Goal: Task Accomplishment & Management: Complete application form

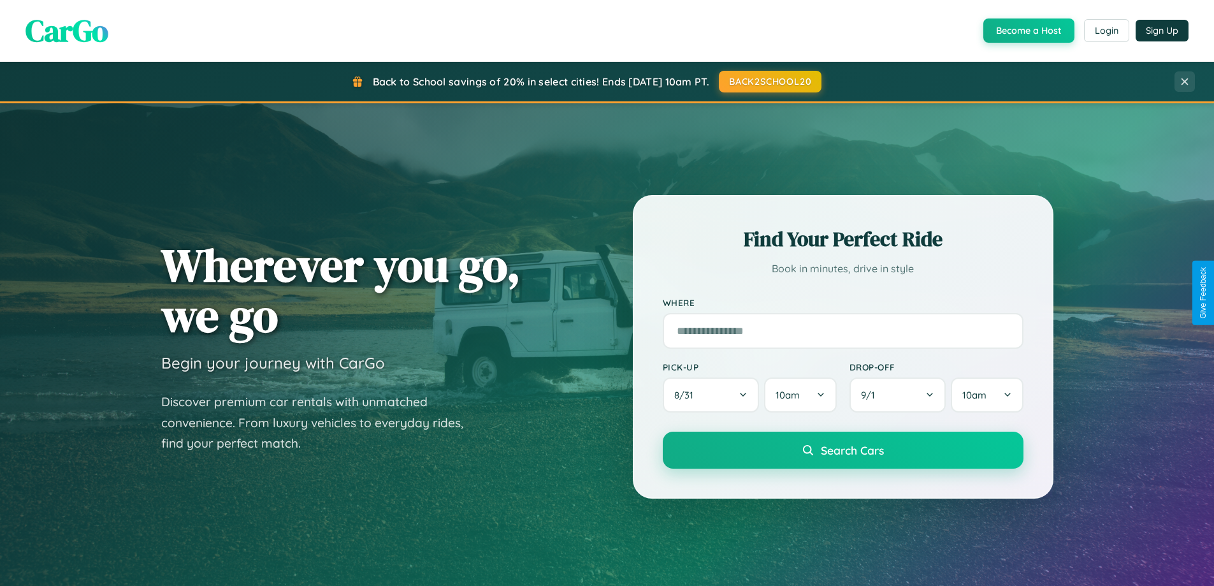
scroll to position [2453, 0]
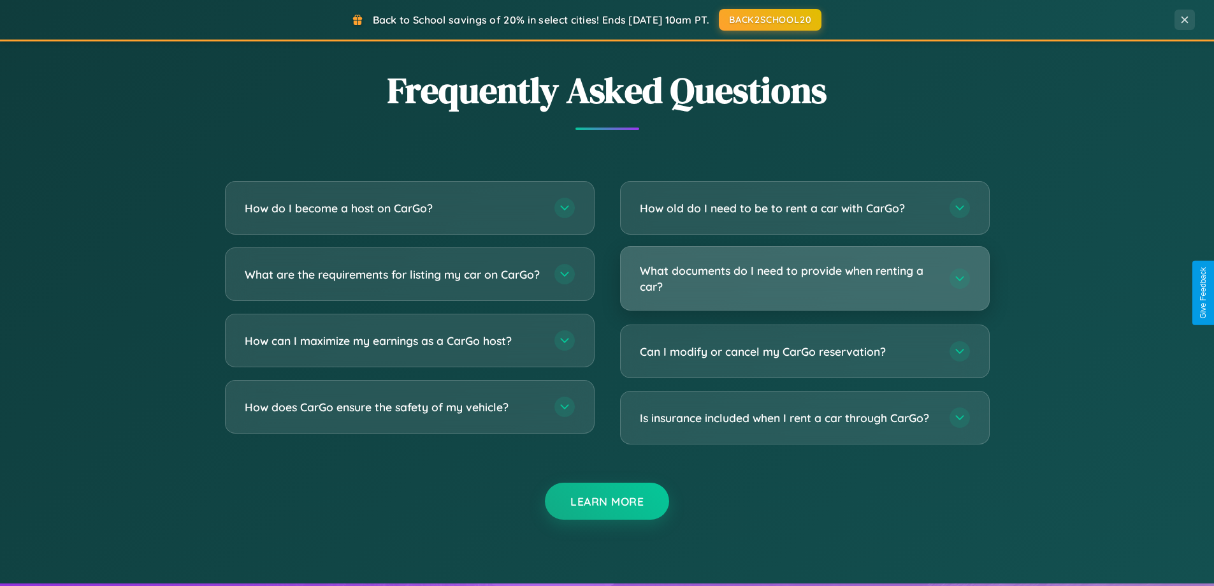
click at [804, 278] on h3 "What documents do I need to provide when renting a car?" at bounding box center [788, 278] width 297 height 31
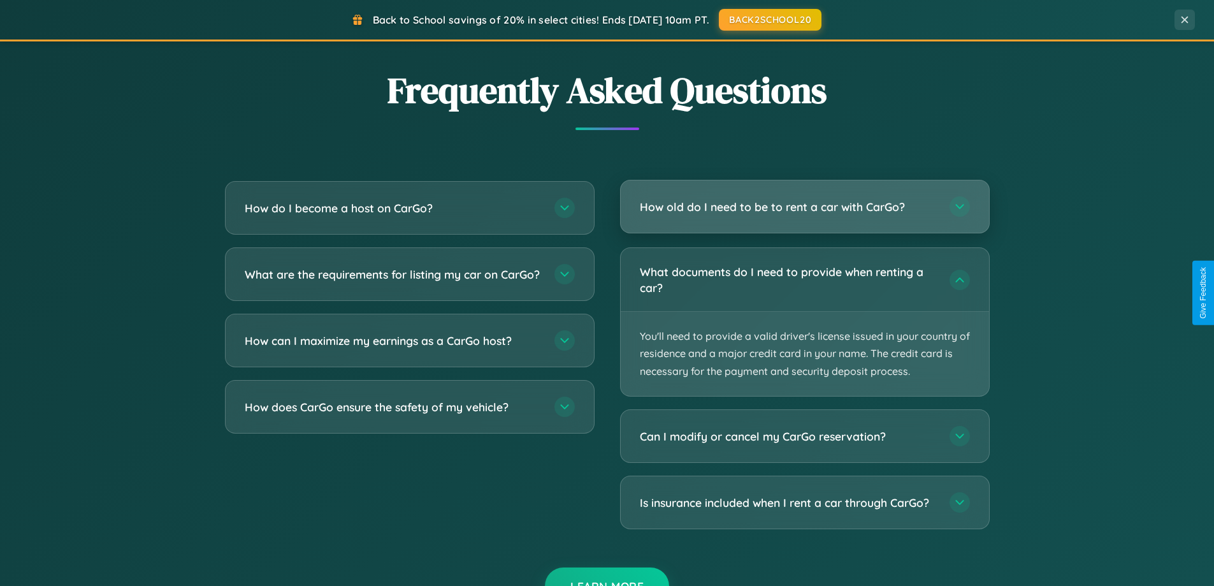
click at [804, 207] on h3 "How old do I need to be to rent a car with CarGo?" at bounding box center [788, 207] width 297 height 16
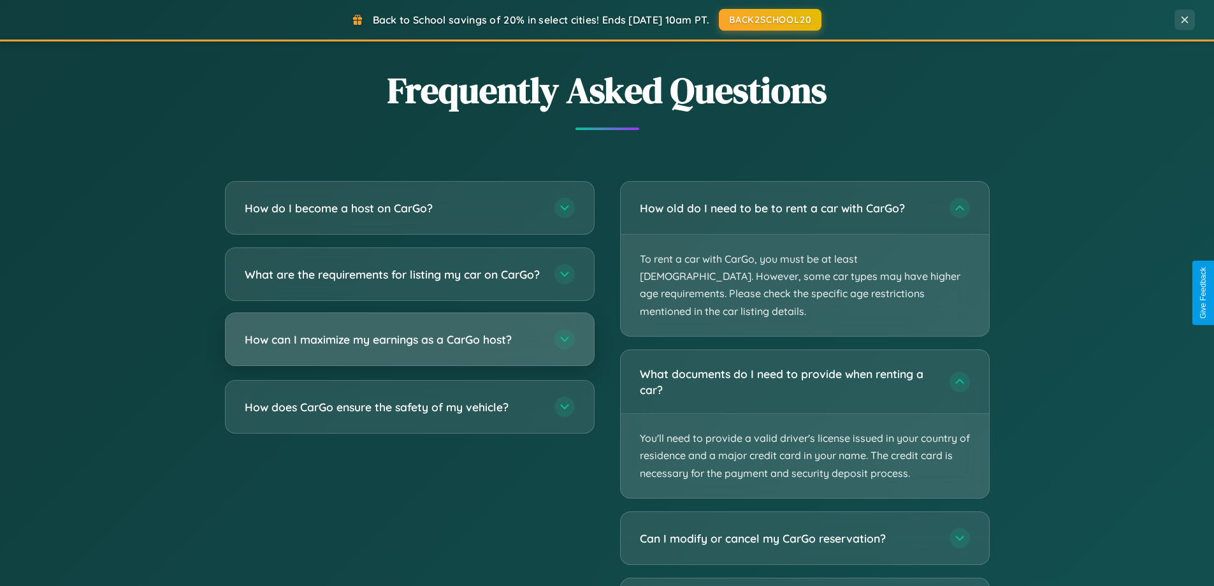
click at [409, 347] on h3 "How can I maximize my earnings as a CarGo host?" at bounding box center [393, 339] width 297 height 16
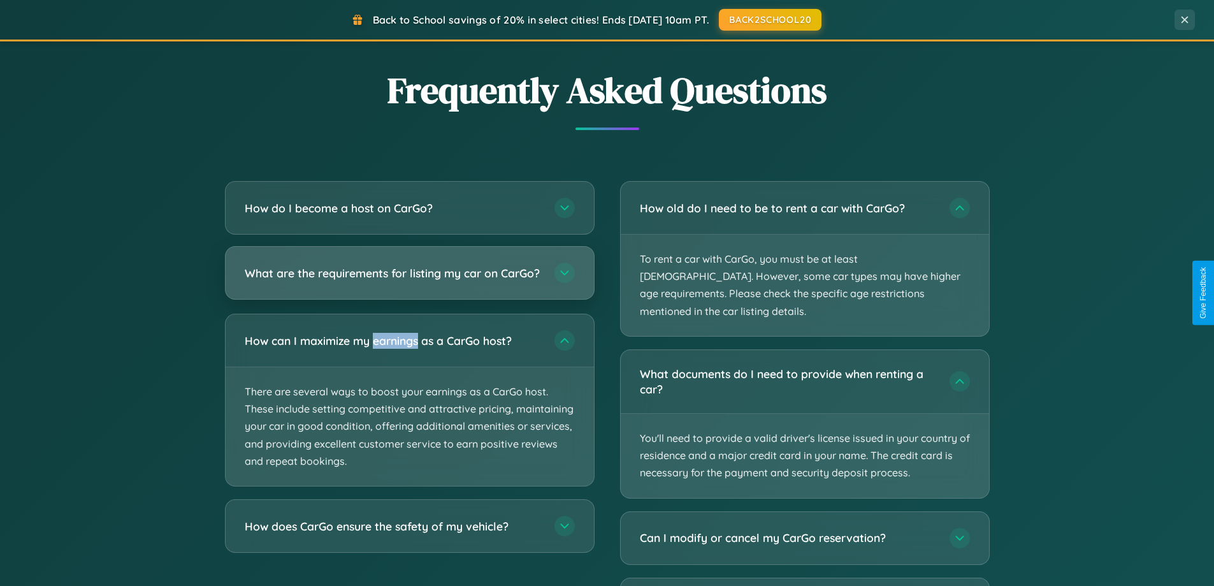
click at [409, 279] on h3 "What are the requirements for listing my car on CarGo?" at bounding box center [393, 273] width 297 height 16
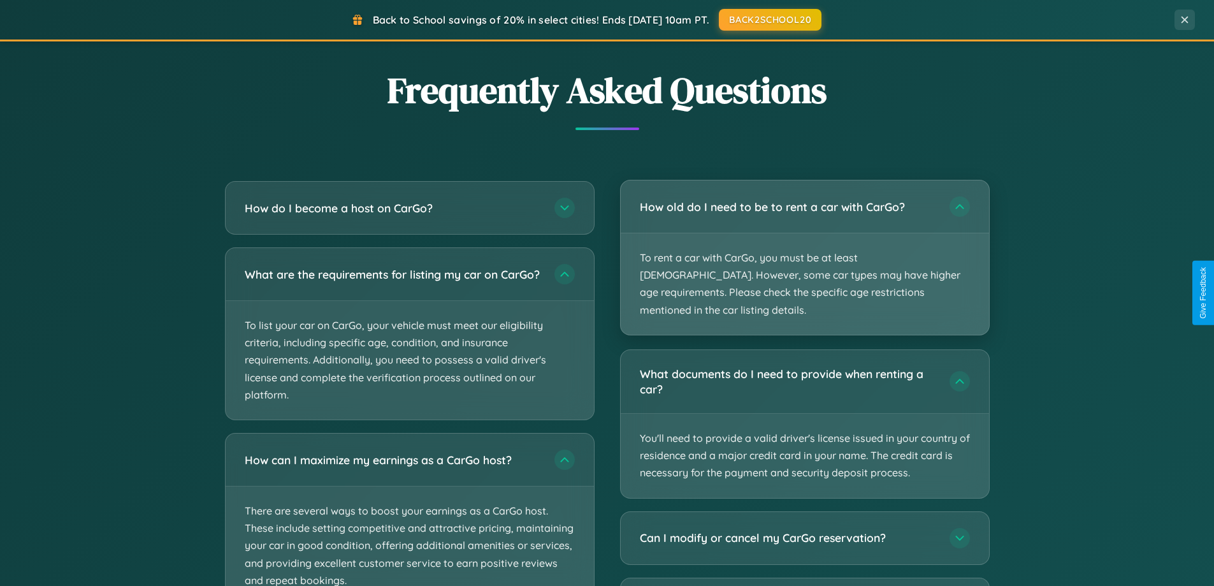
click at [804, 250] on p "To rent a car with CarGo, you must be at least [DEMOGRAPHIC_DATA]. However, som…" at bounding box center [805, 283] width 368 height 101
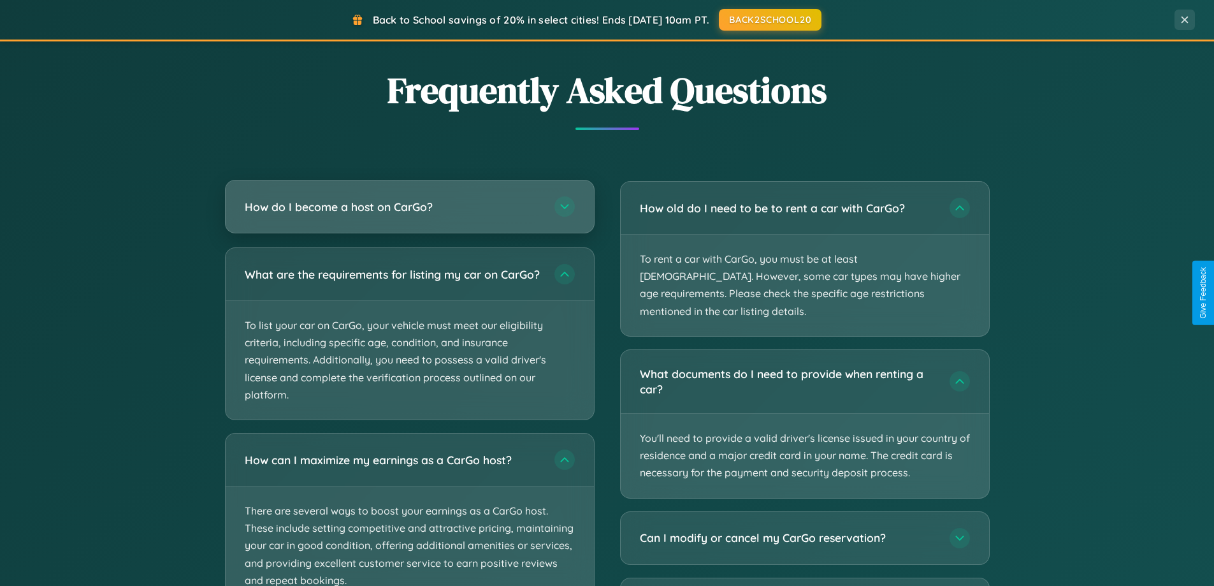
click at [409, 208] on h3 "How do I become a host on CarGo?" at bounding box center [393, 207] width 297 height 16
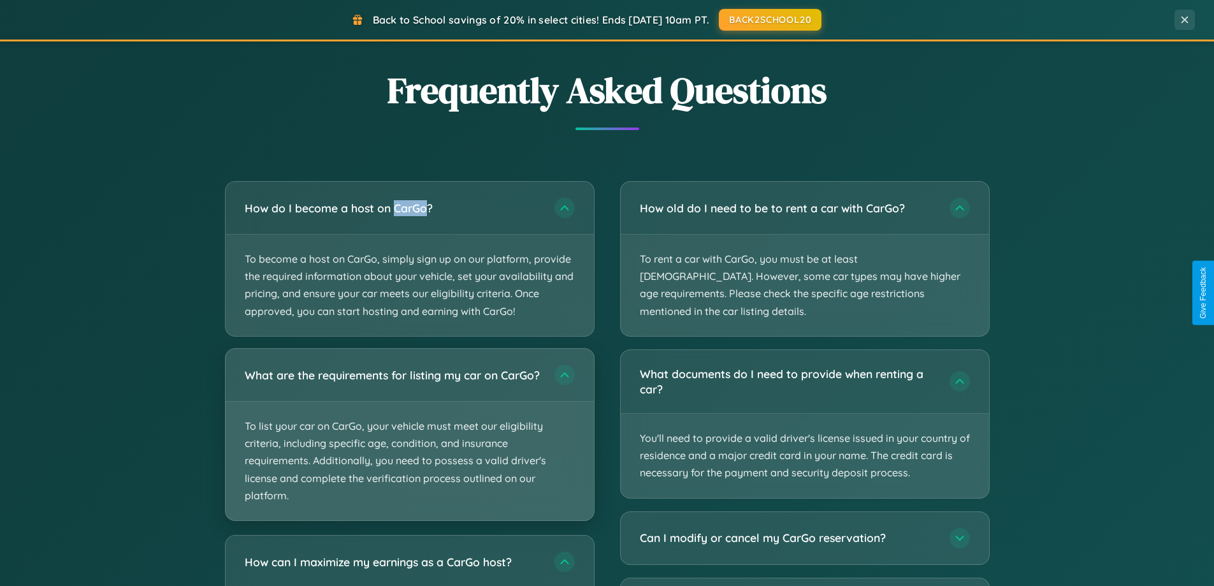
click at [409, 440] on p "To list your car on CarGo, your vehicle must meet our eligibility criteria, inc…" at bounding box center [410, 461] width 368 height 119
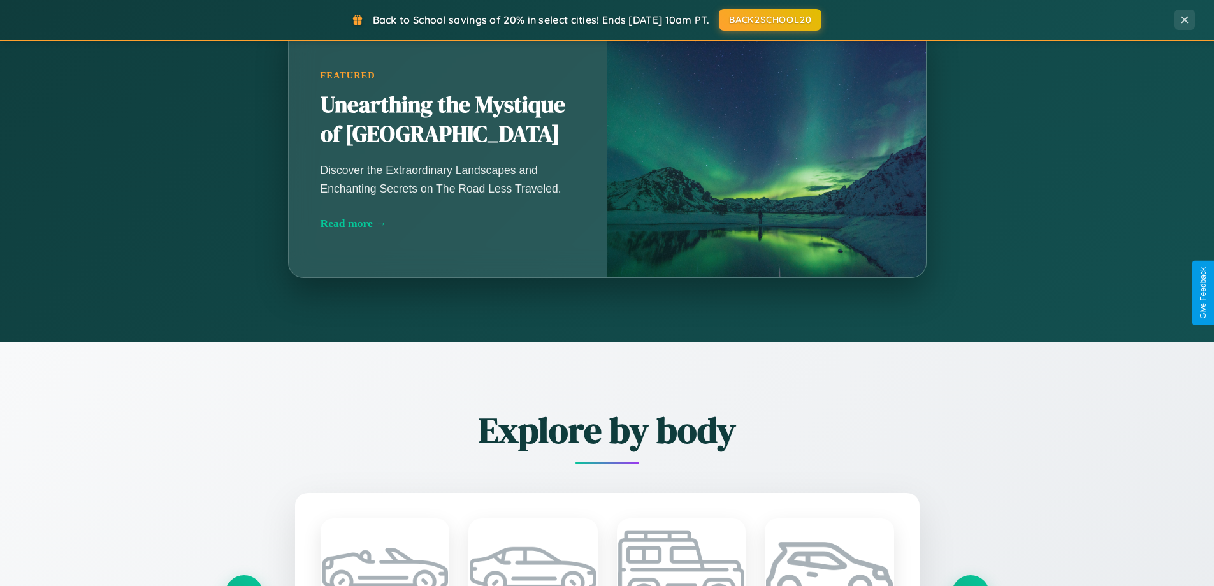
scroll to position [877, 0]
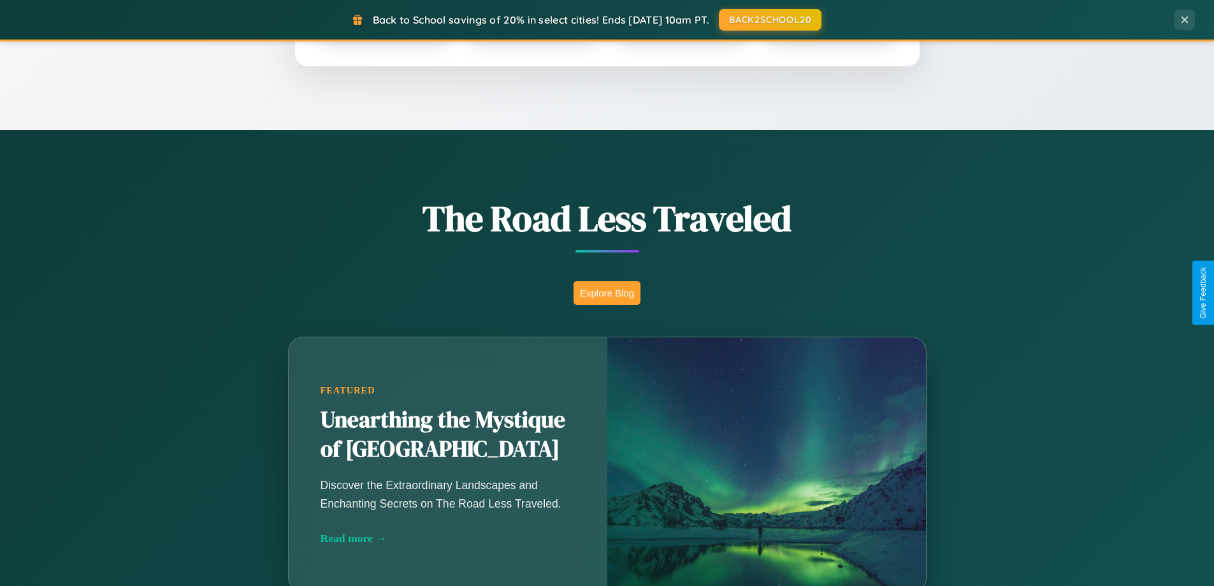
click at [607, 293] on button "Explore Blog" at bounding box center [607, 293] width 67 height 24
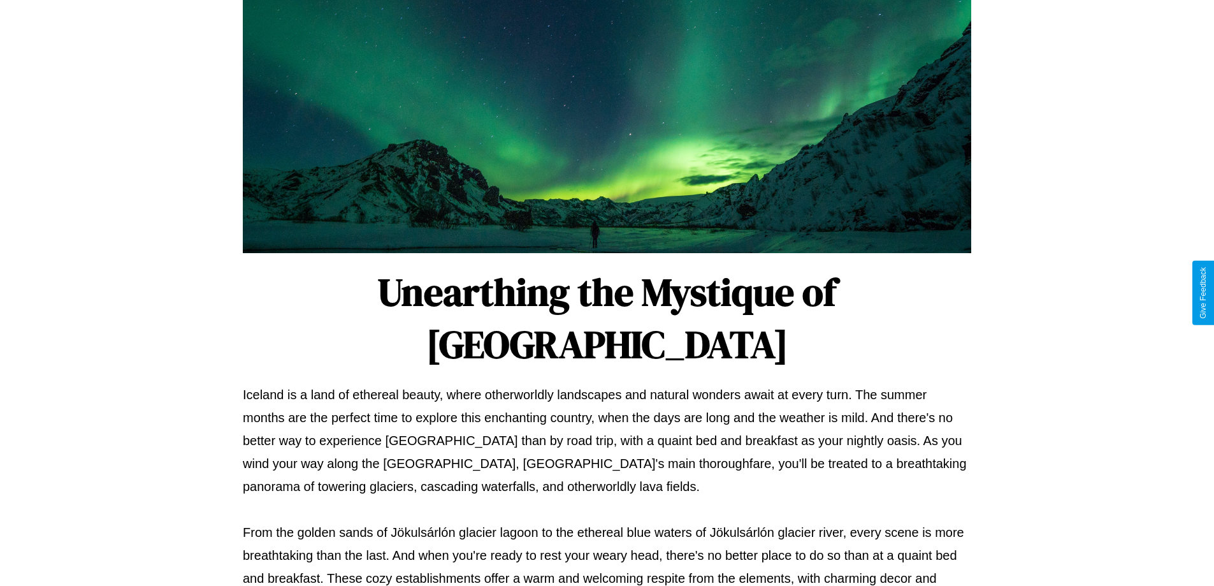
scroll to position [412, 0]
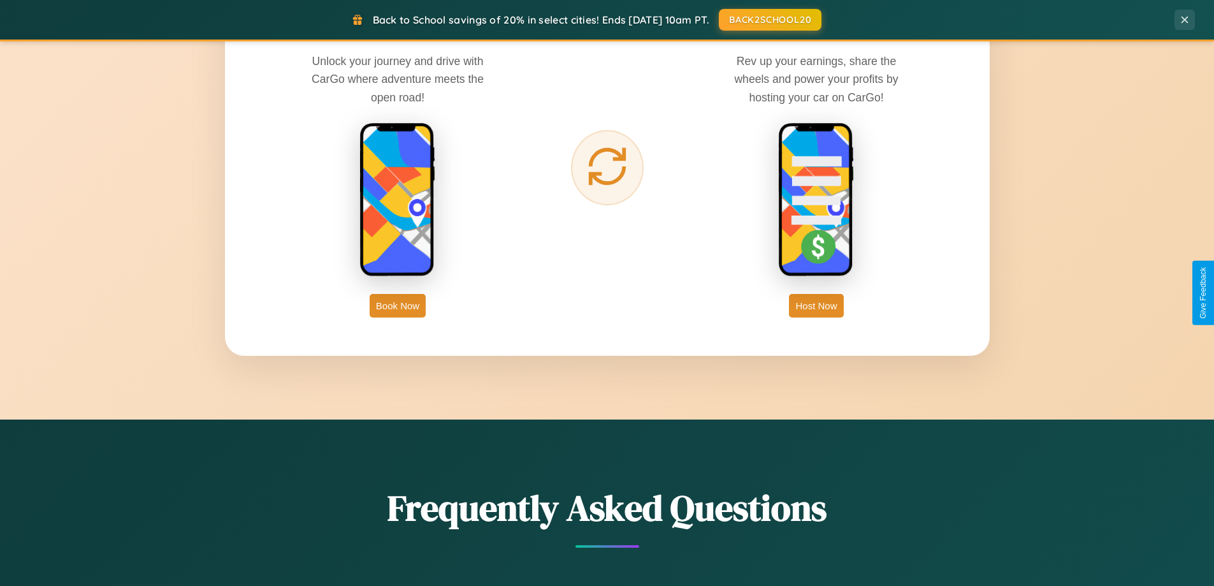
scroll to position [2048, 0]
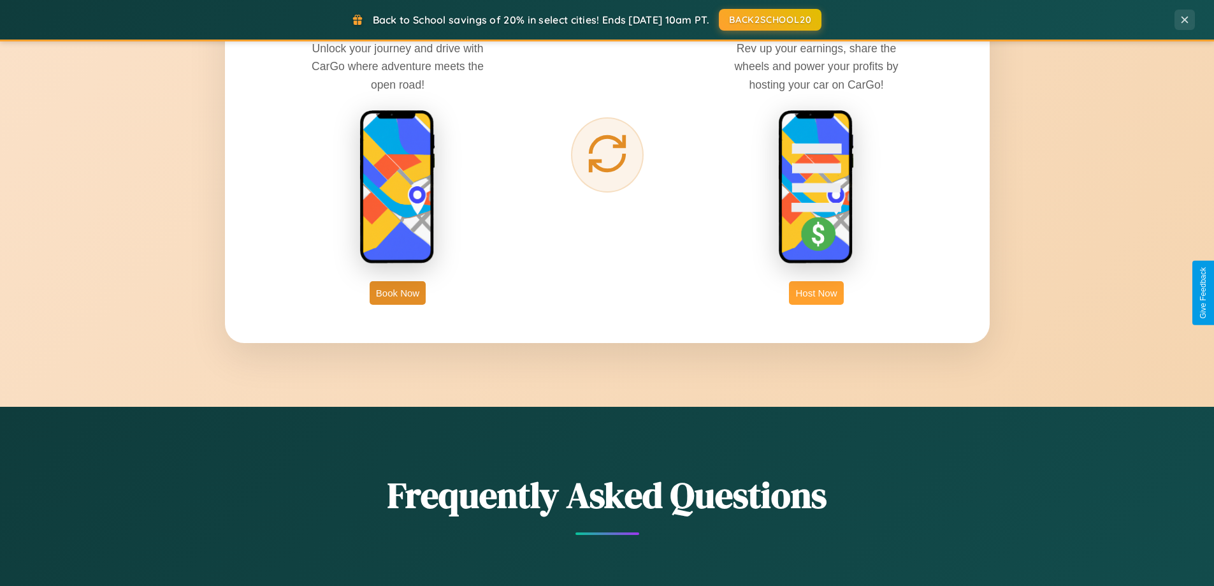
click at [817, 293] on button "Host Now" at bounding box center [816, 293] width 54 height 24
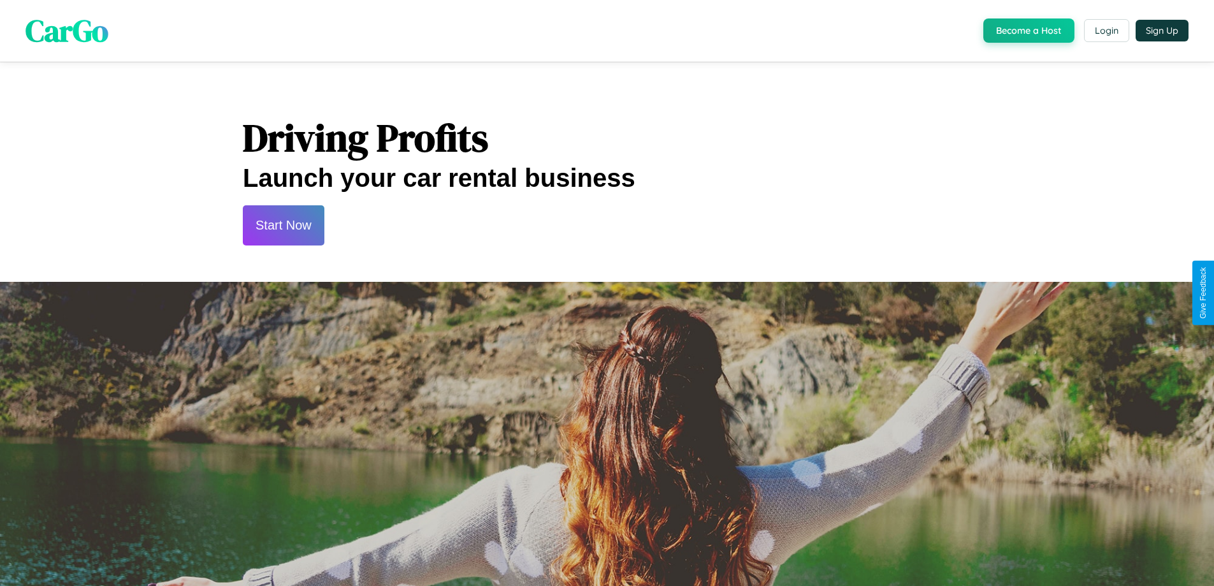
click at [283, 225] on button "Start Now" at bounding box center [284, 225] width 82 height 40
